Goal: Task Accomplishment & Management: Use online tool/utility

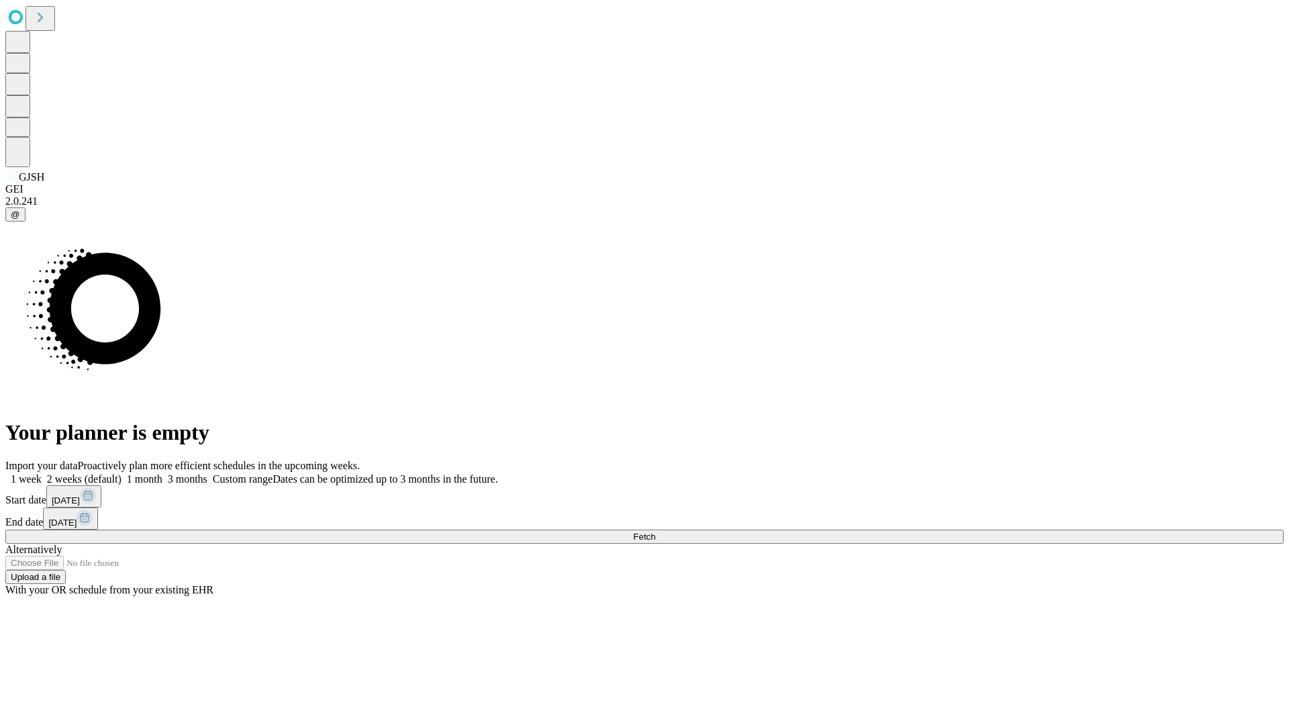
click at [655, 532] on span "Fetch" at bounding box center [644, 537] width 22 height 10
